Goal: Task Accomplishment & Management: Use online tool/utility

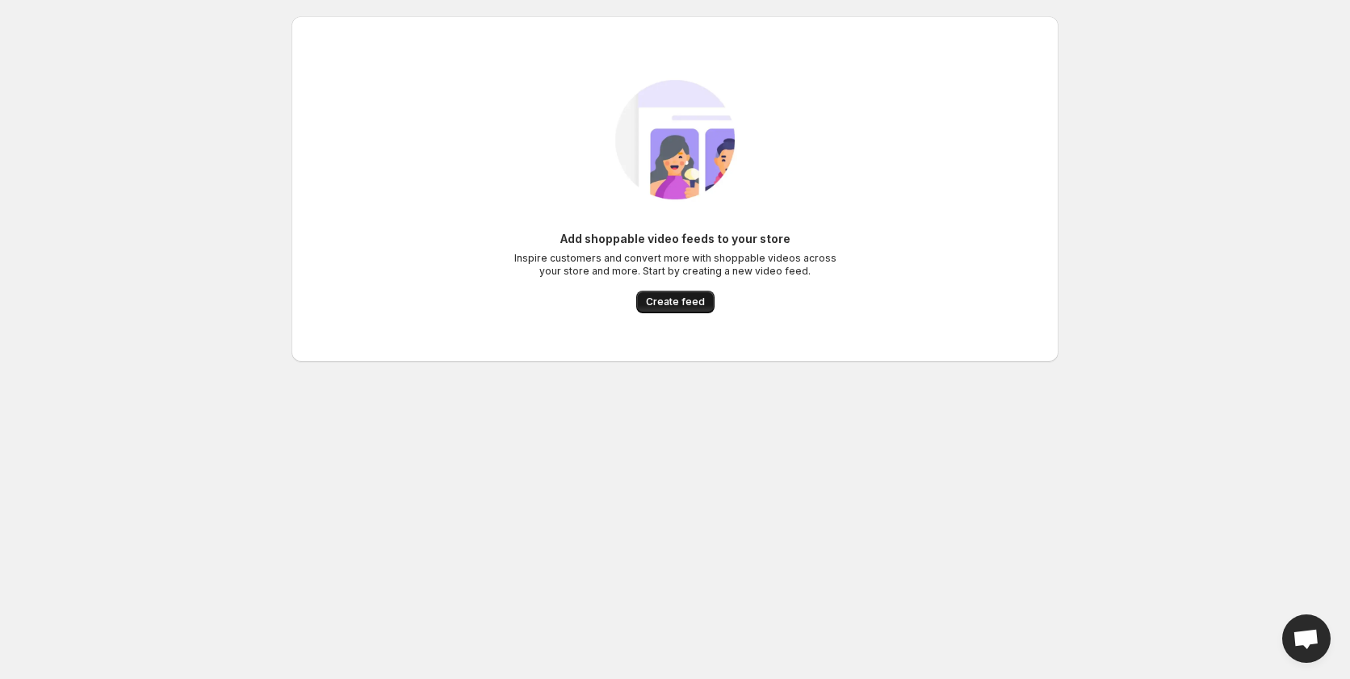
click at [686, 294] on button "Create feed" at bounding box center [675, 302] width 78 height 23
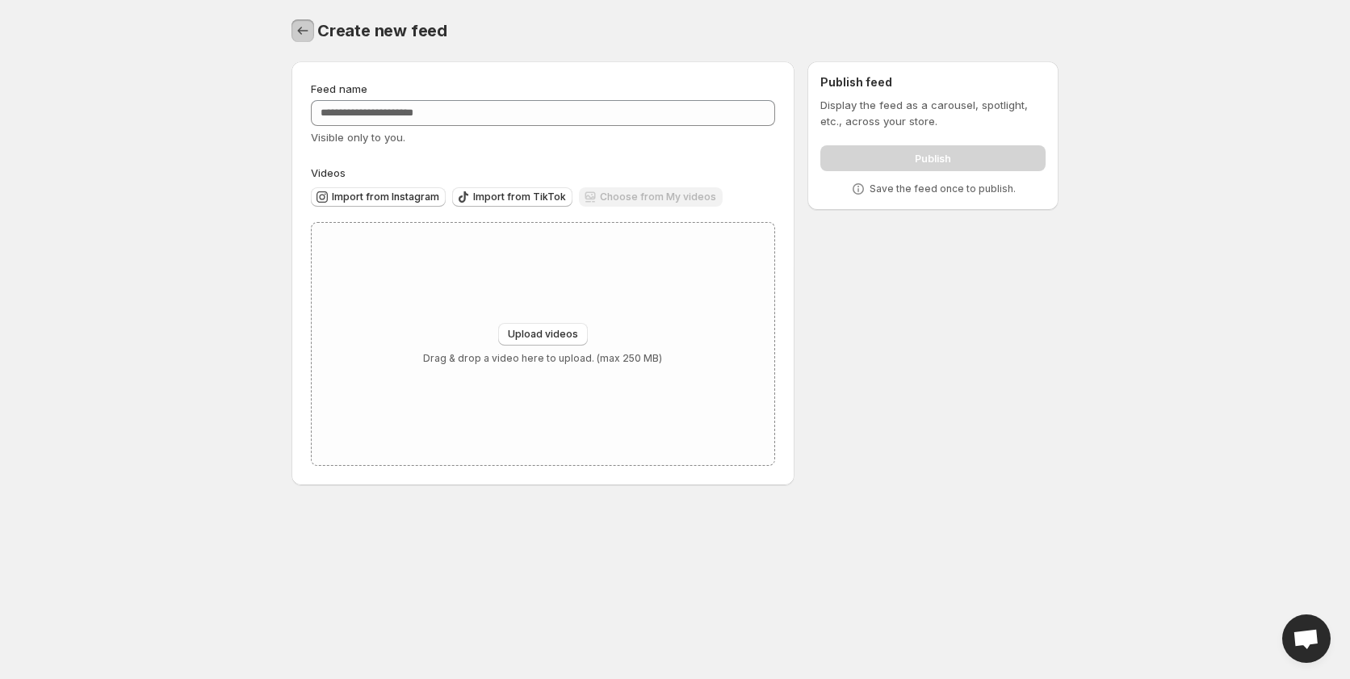
drag, startPoint x: 313, startPoint y: 33, endPoint x: 329, endPoint y: 24, distance: 18.4
click at [312, 33] on button "Settings" at bounding box center [303, 30] width 23 height 23
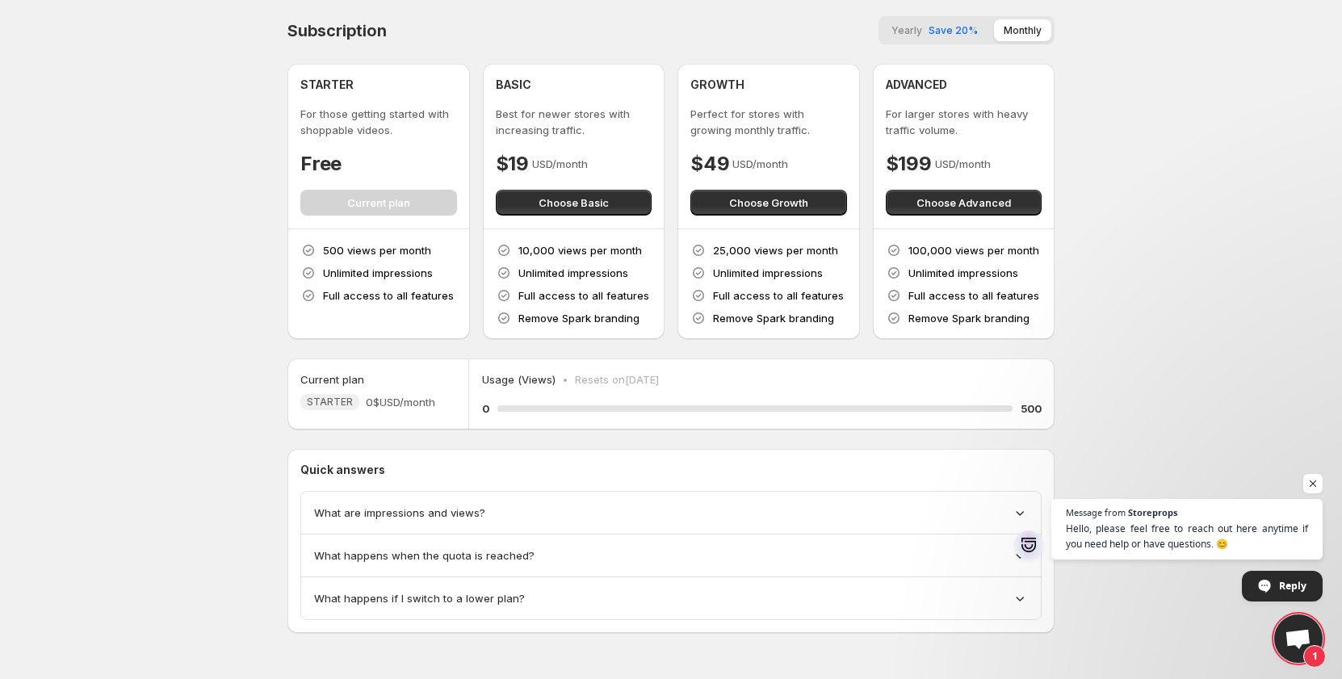
click at [512, 516] on div "What are impressions and views?" at bounding box center [671, 513] width 714 height 16
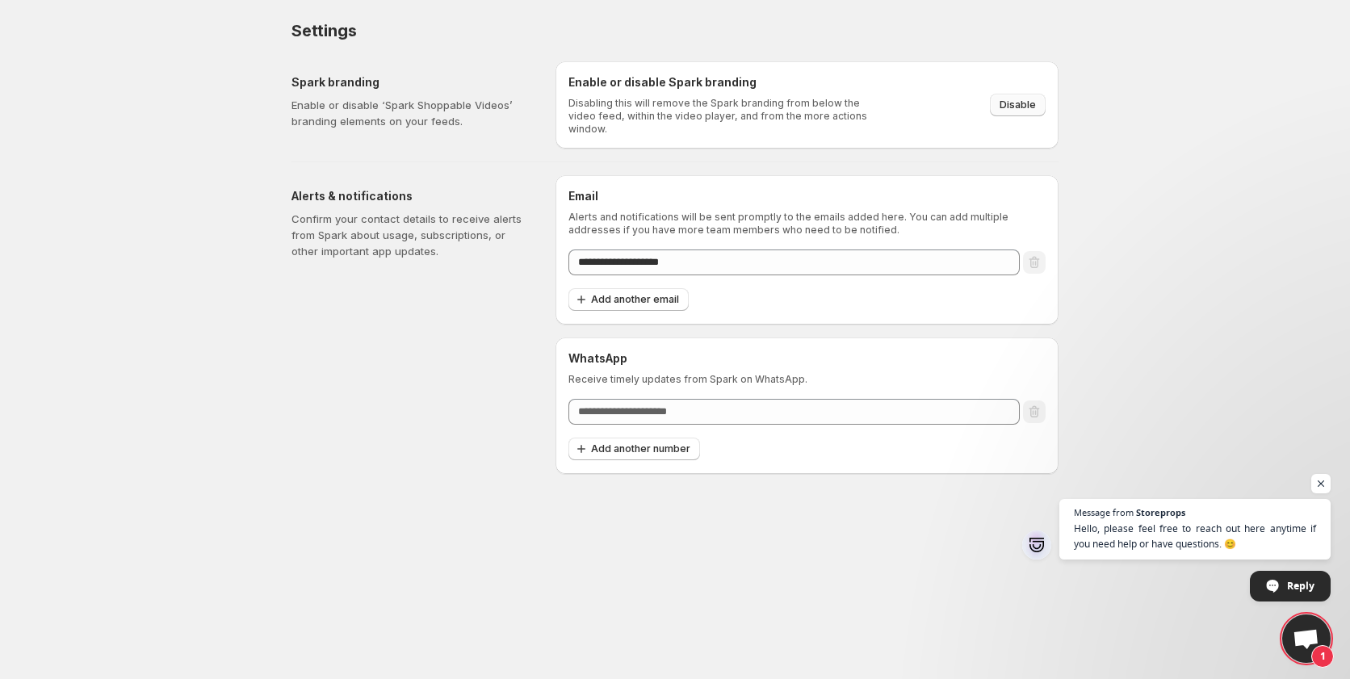
click at [1035, 99] on span "Disable" at bounding box center [1018, 105] width 36 height 13
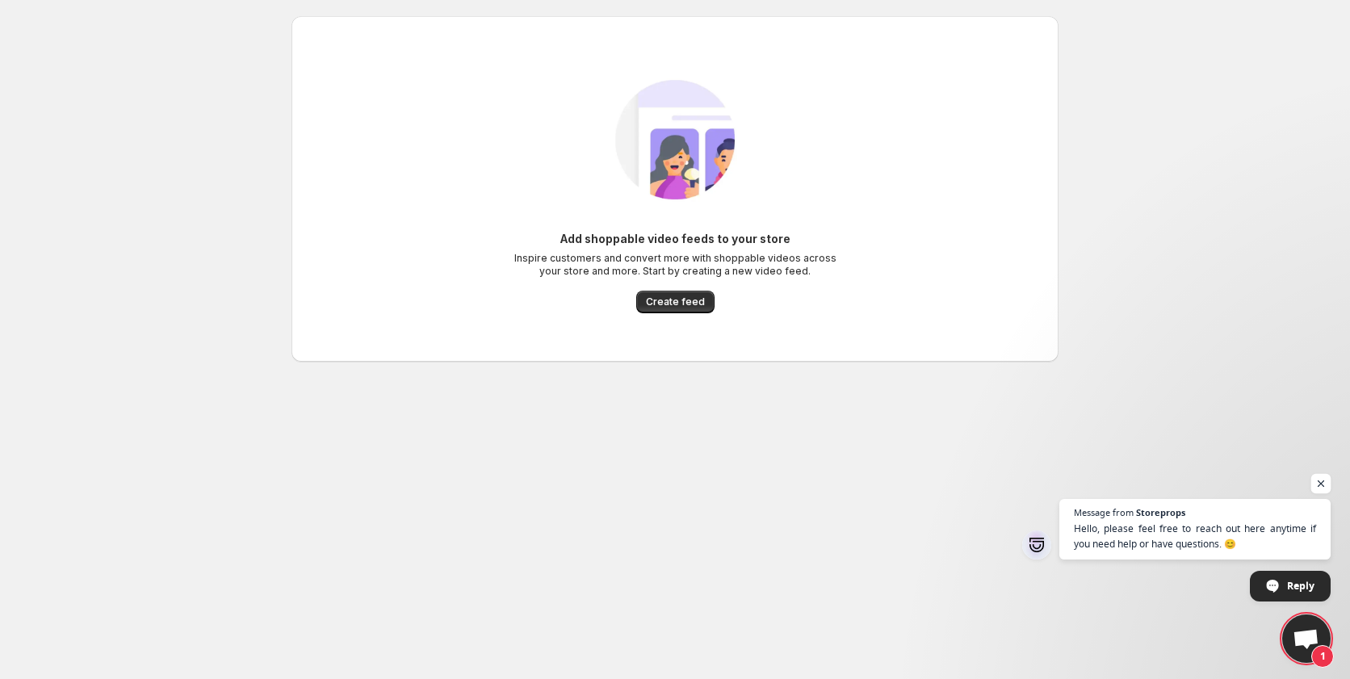
click at [1318, 484] on span "Open chat" at bounding box center [1321, 484] width 20 height 20
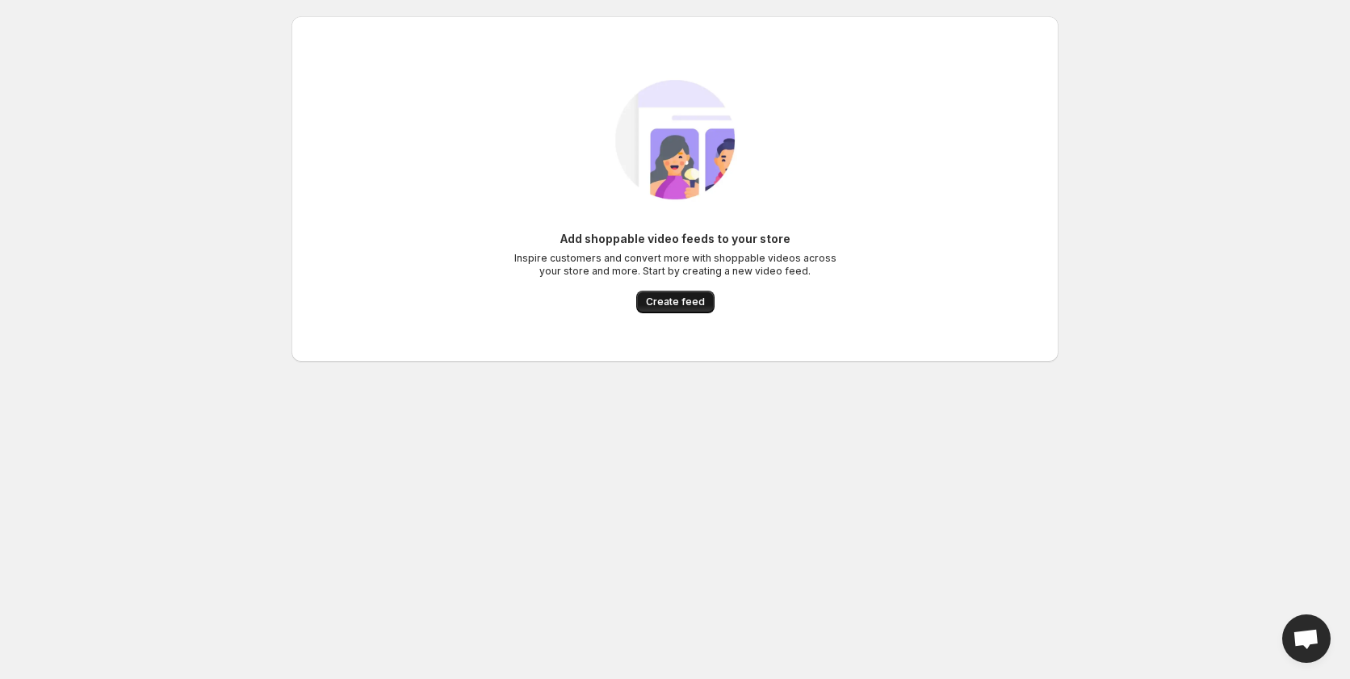
click at [686, 292] on button "Create feed" at bounding box center [675, 302] width 78 height 23
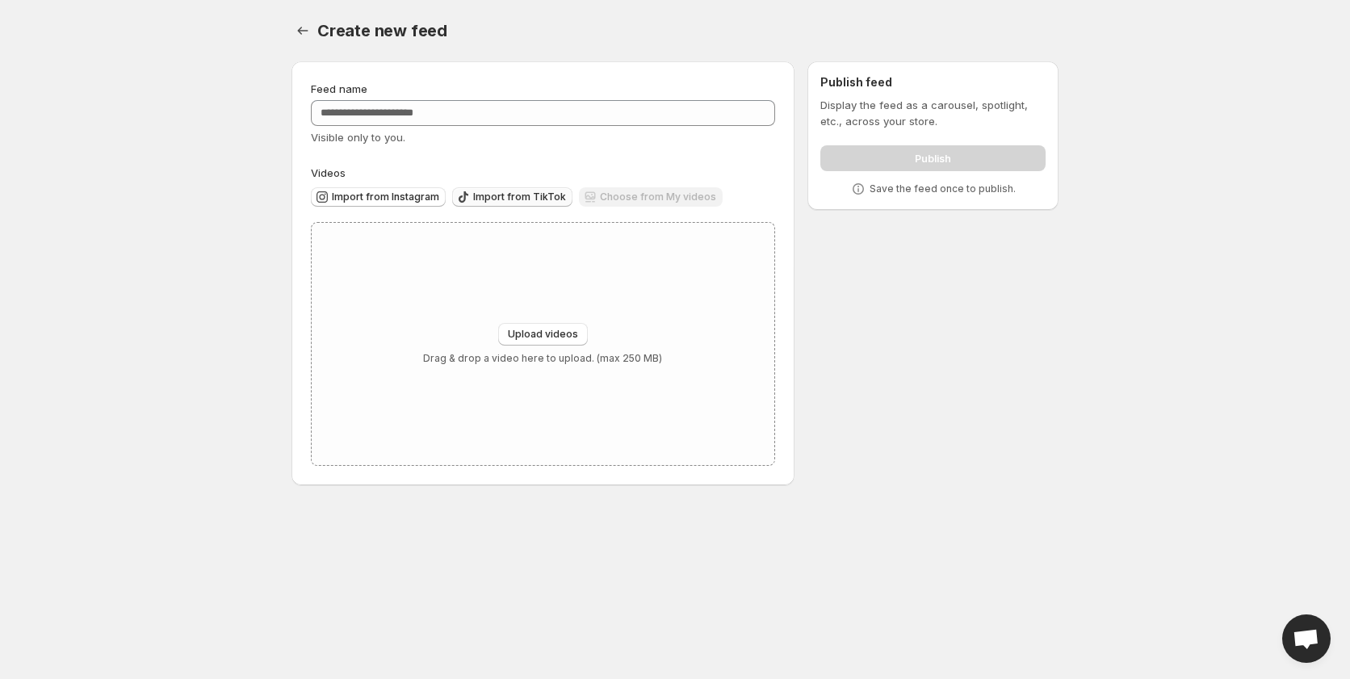
click at [492, 190] on button "Import from TikTok" at bounding box center [512, 196] width 120 height 19
